Goal: Communication & Community: Answer question/provide support

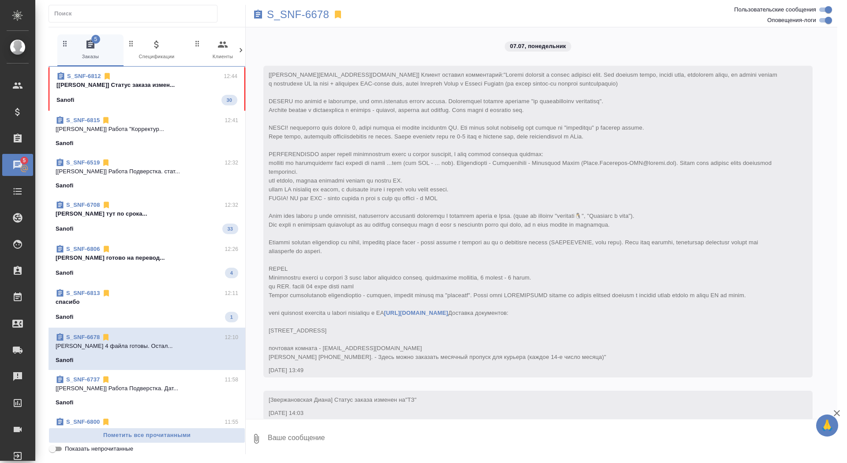
scroll to position [18025, 0]
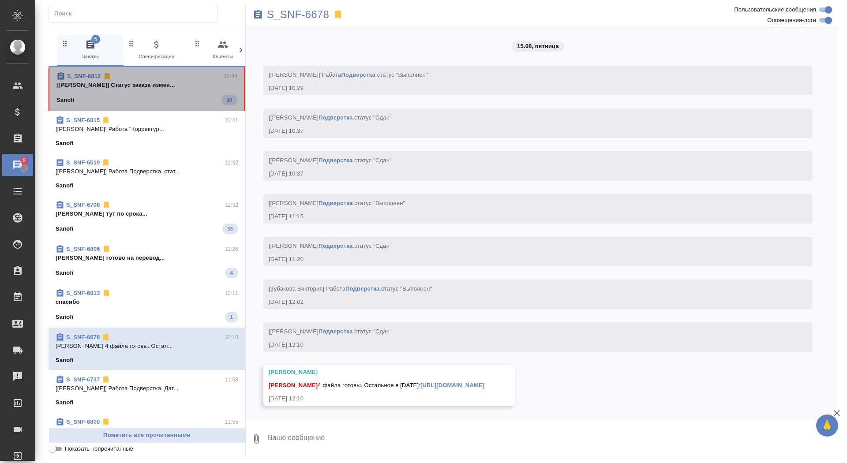
click at [170, 92] on span "S_SNF-6812 12:44 [[PERSON_NAME]] Статус заказа измен... Sanofi 30" at bounding box center [146, 89] width 181 height 34
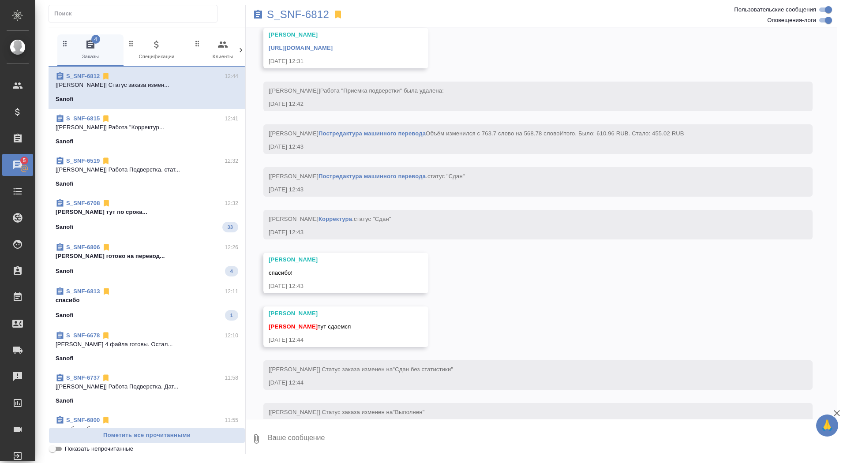
scroll to position [3738, 0]
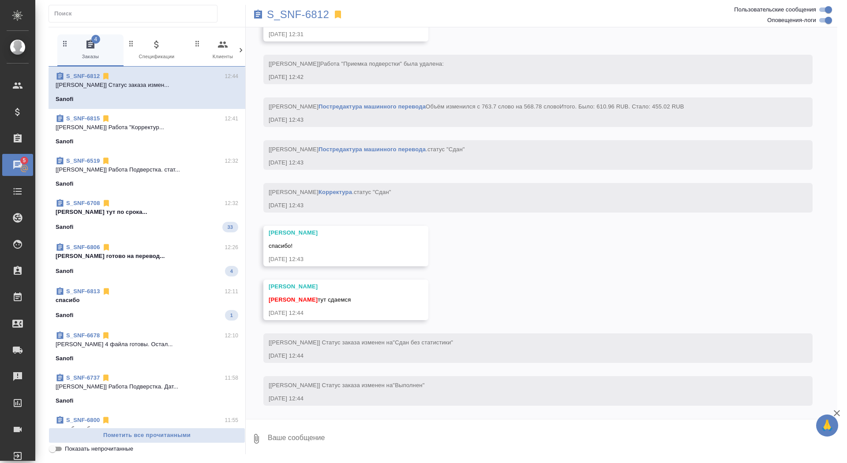
click at [341, 443] on textarea at bounding box center [552, 439] width 571 height 30
type textarea "забрала, спасибо!"
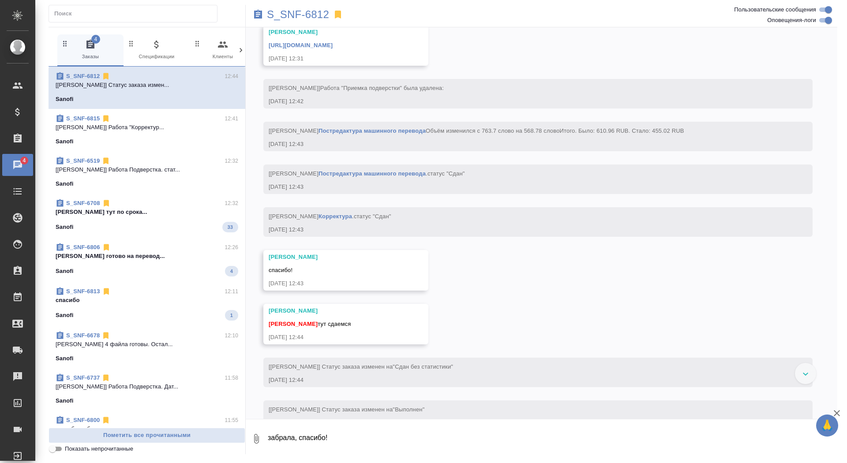
scroll to position [3569, 0]
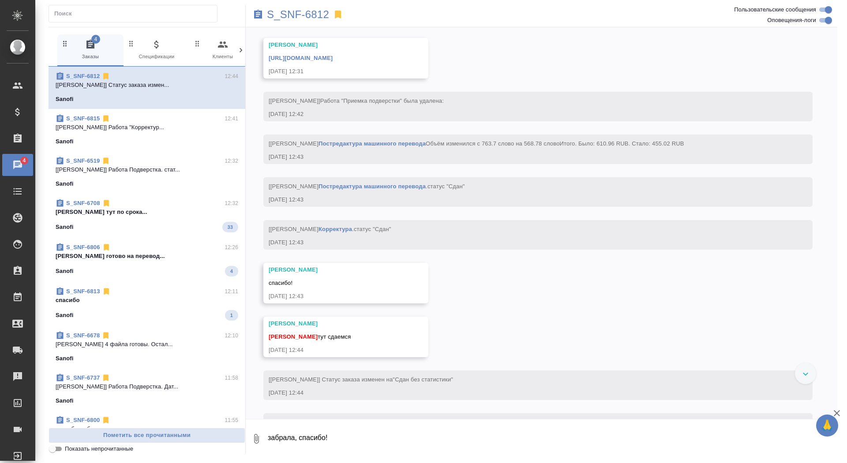
click at [333, 61] on link "[URL][DOMAIN_NAME]" at bounding box center [301, 58] width 64 height 7
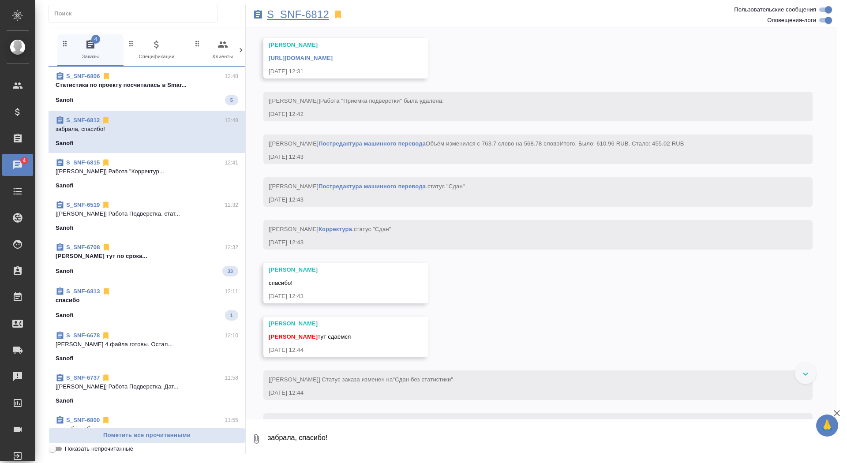
click at [310, 16] on p "S_SNF-6812" at bounding box center [298, 14] width 62 height 9
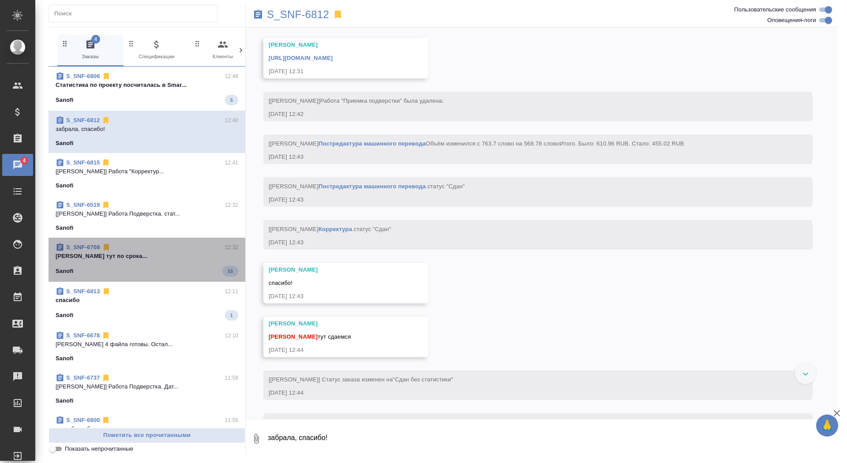
click at [152, 252] on p "[PERSON_NAME] тут по срока..." at bounding box center [147, 256] width 183 height 9
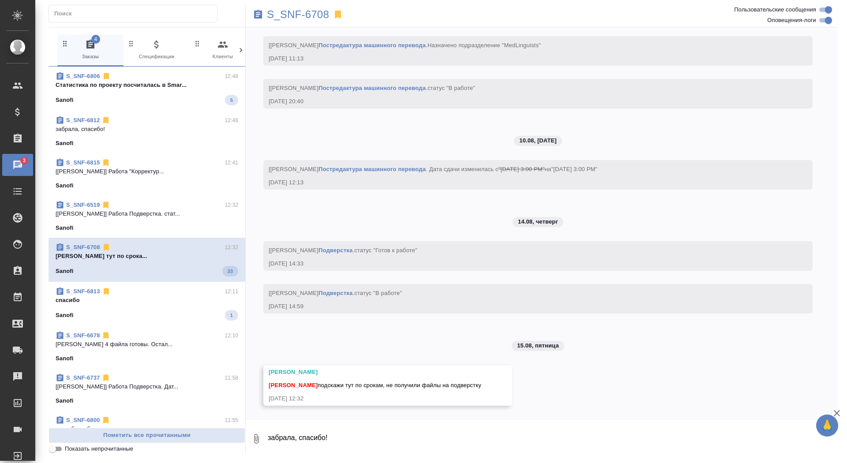
scroll to position [7672, 0]
click at [153, 294] on div "S_SNF-6813 12:11" at bounding box center [147, 291] width 183 height 9
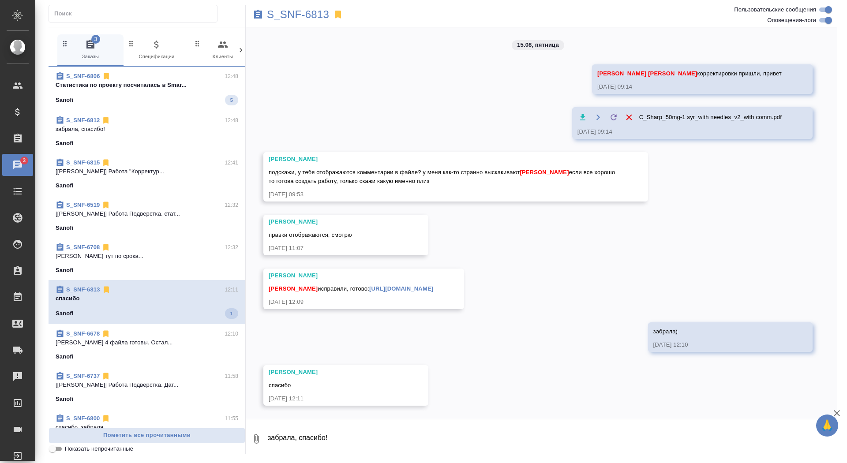
scroll to position [3839, 0]
click at [154, 87] on p "Cтатистика по проекту посчиталась в Smar..." at bounding box center [147, 85] width 183 height 9
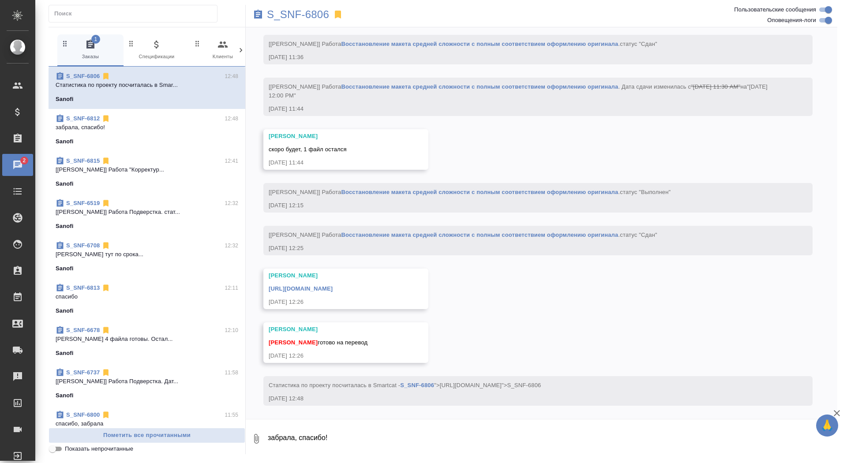
scroll to position [5968, 0]
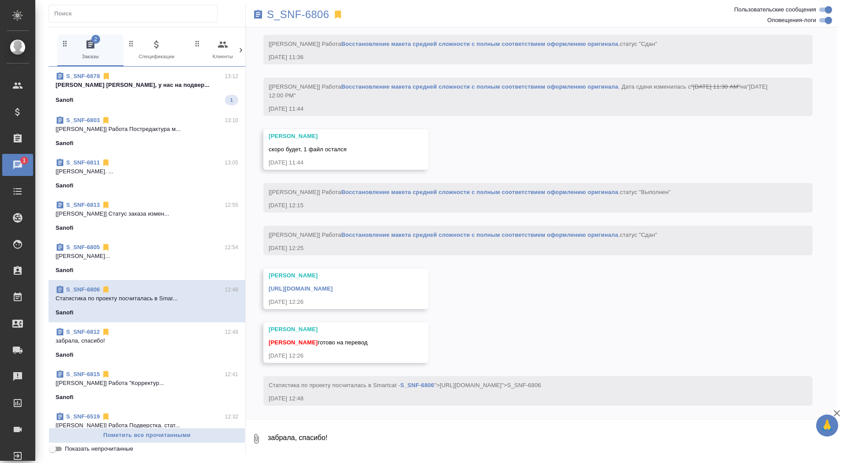
click at [167, 93] on span "S_SNF-6678 13:12 [PERSON_NAME] [PERSON_NAME], у нас на подвер... Sanofi 1" at bounding box center [147, 89] width 183 height 34
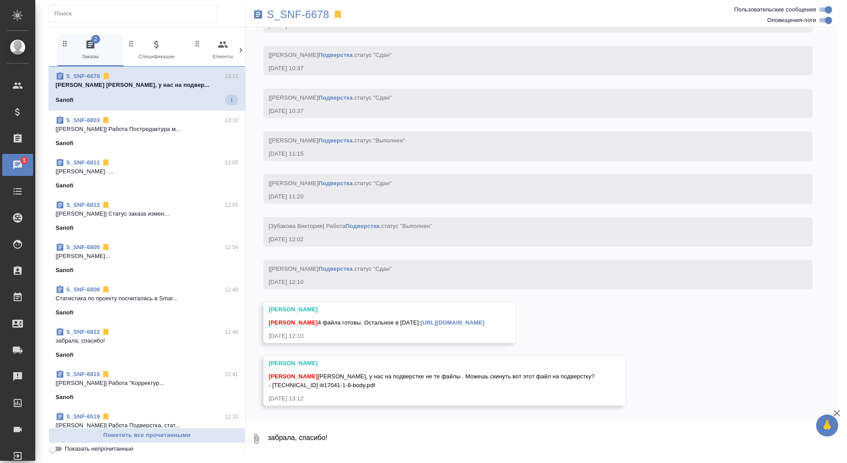
scroll to position [18088, 0]
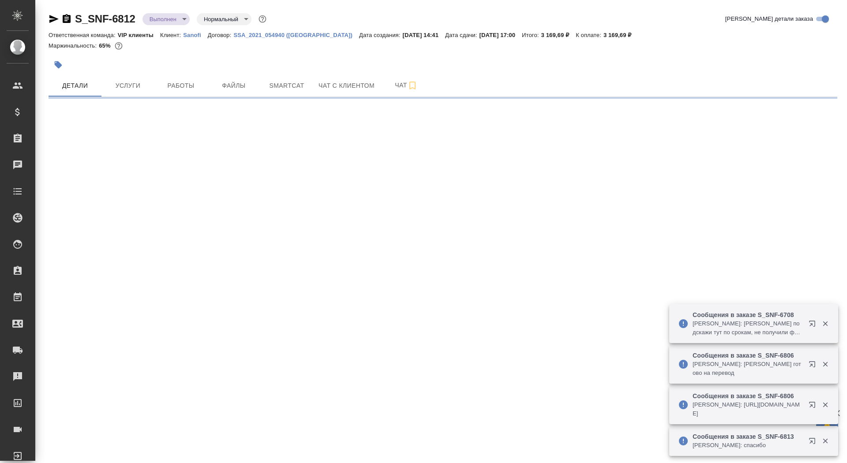
click at [66, 16] on icon "button" at bounding box center [67, 18] width 8 height 9
select select "RU"
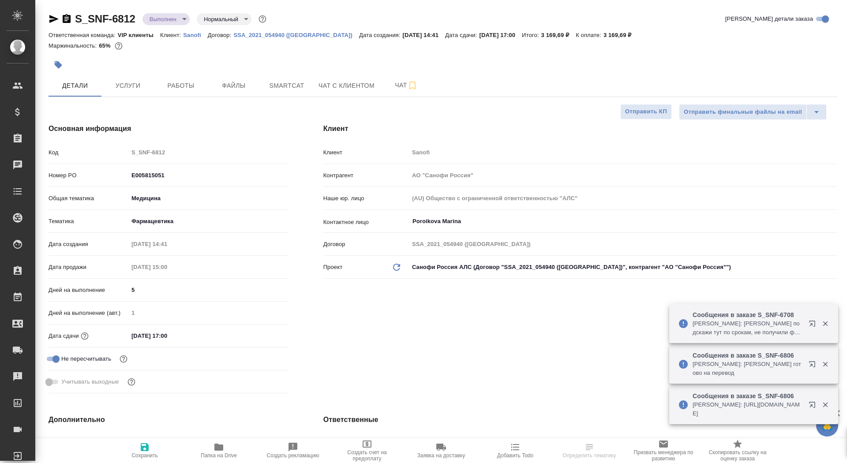
type textarea "x"
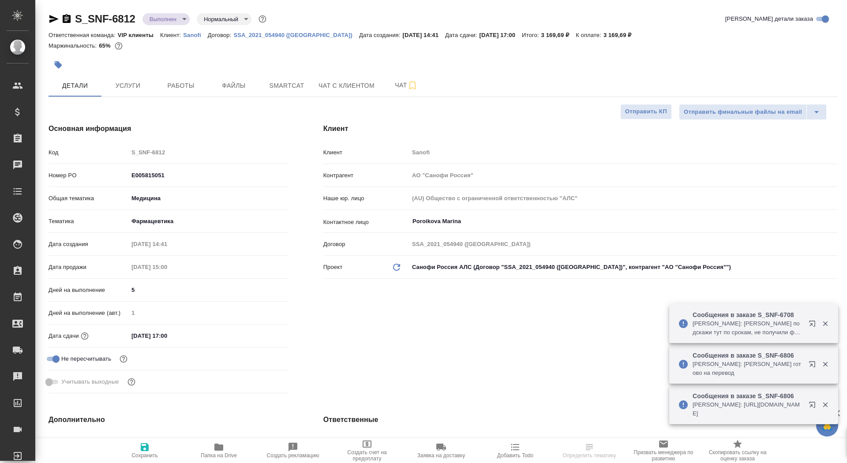
type textarea "x"
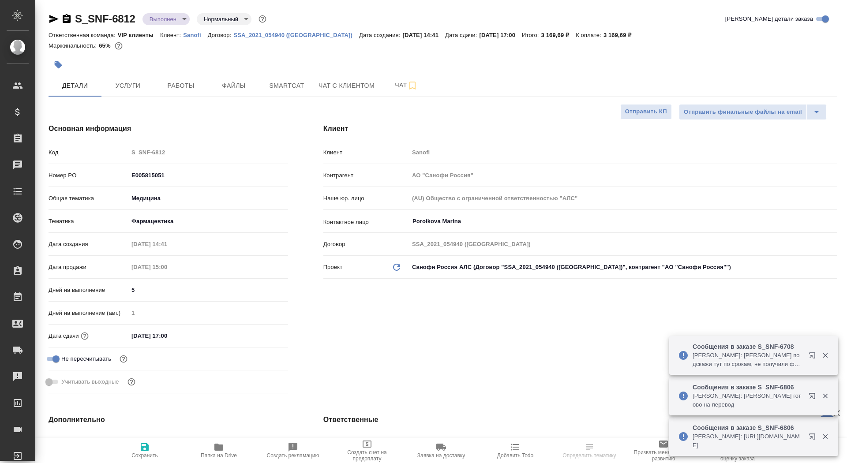
type textarea "x"
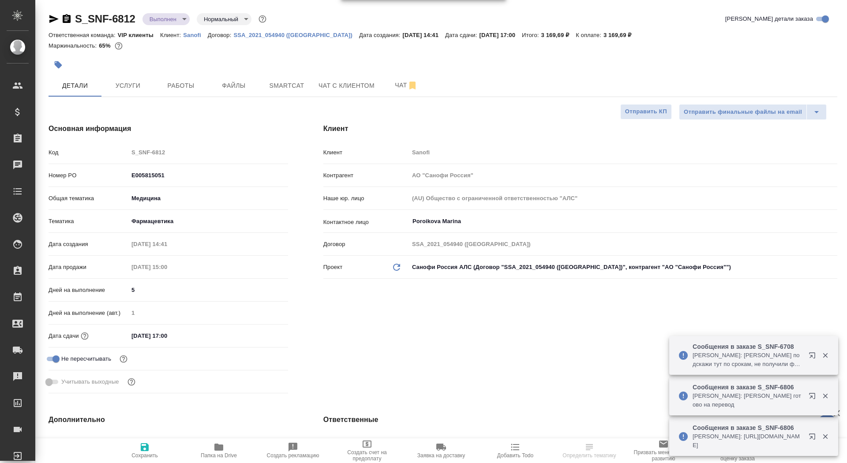
type textarea "x"
select select "RU"
type textarea "x"
